Goal: Information Seeking & Learning: Learn about a topic

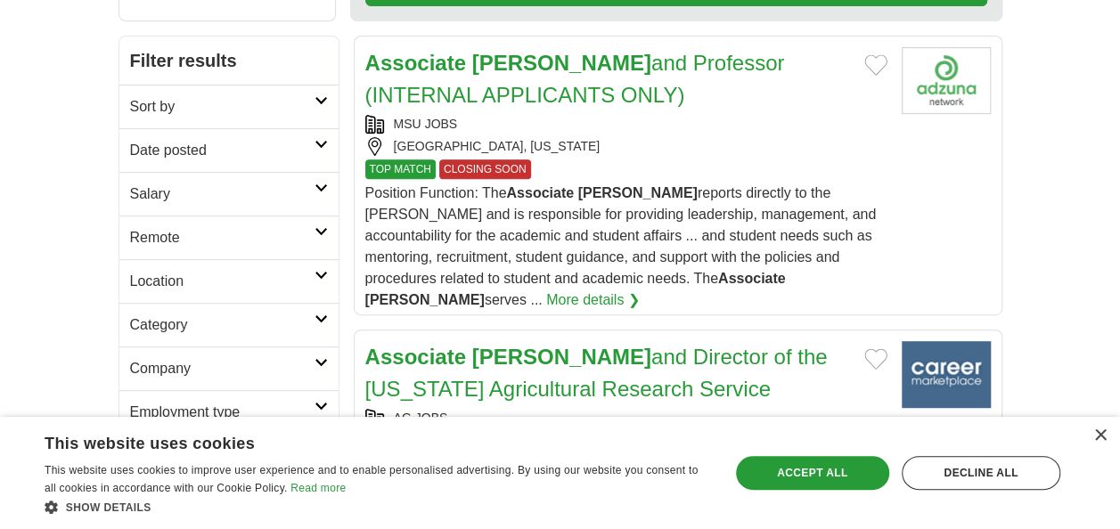
scroll to position [326, 0]
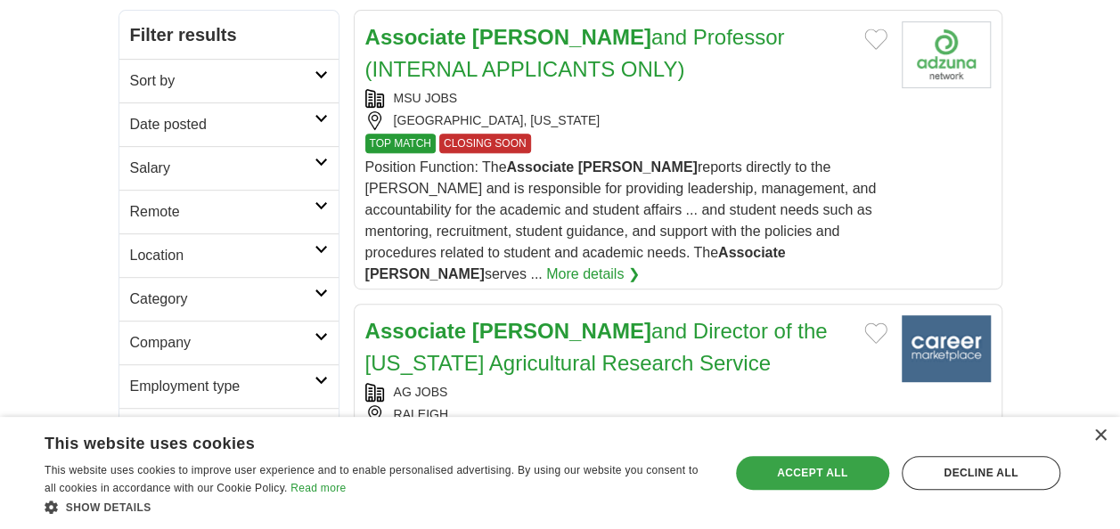
click at [823, 471] on div "Accept all" at bounding box center [812, 473] width 153 height 34
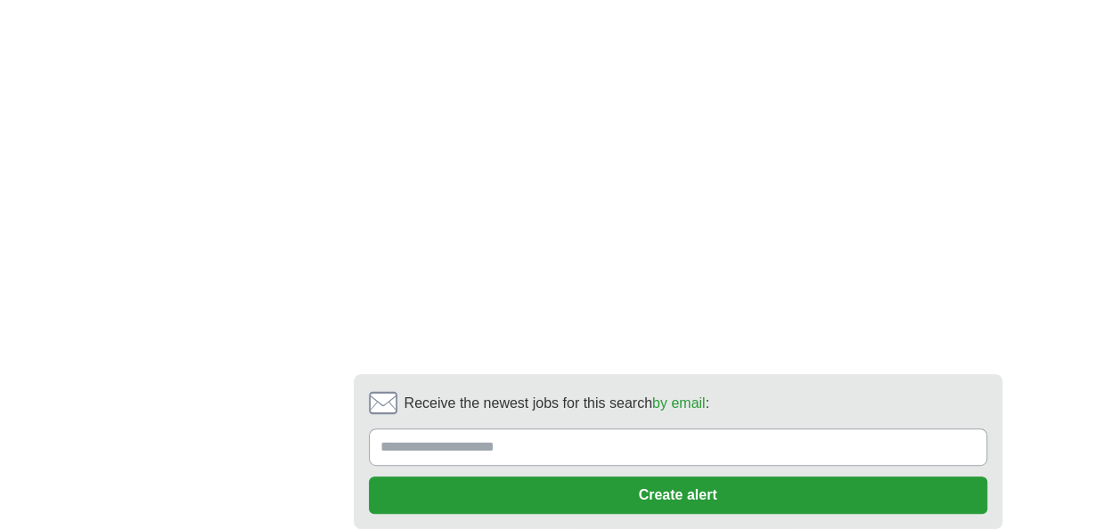
scroll to position [3536, 0]
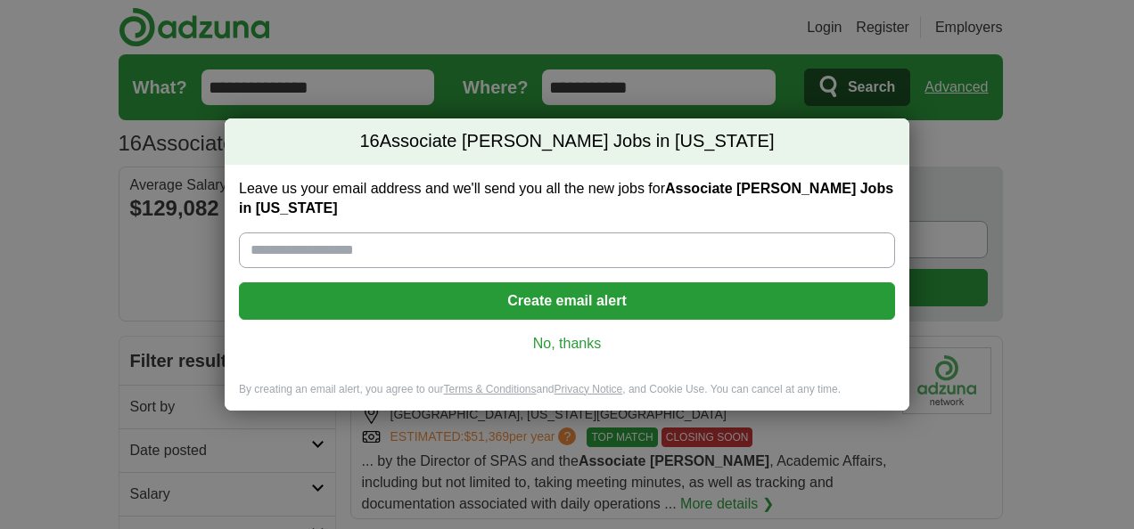
click at [580, 344] on link "No, thanks" at bounding box center [566, 344] width 627 height 20
